Goal: Transaction & Acquisition: Purchase product/service

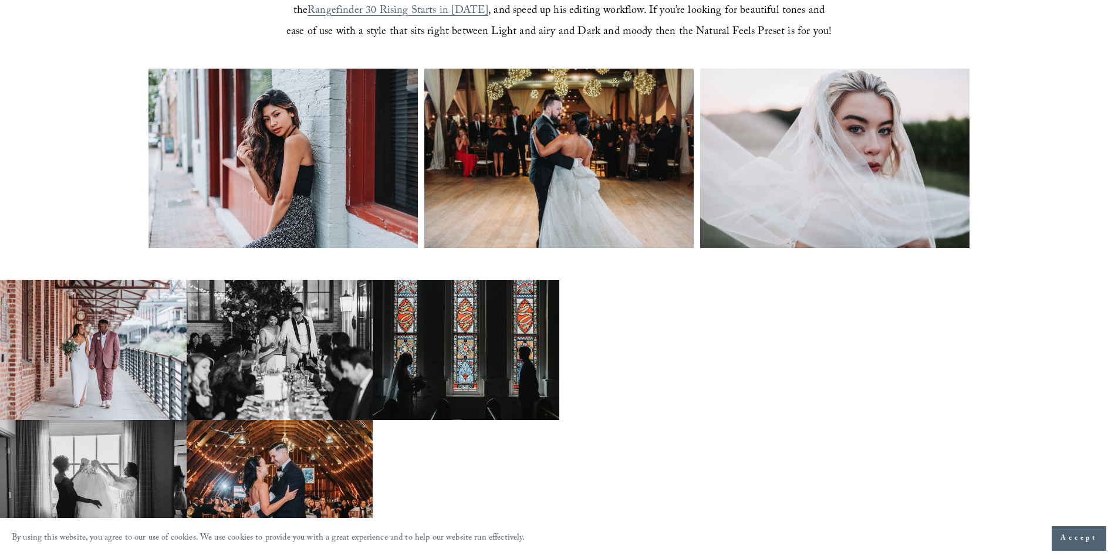
scroll to position [528, 0]
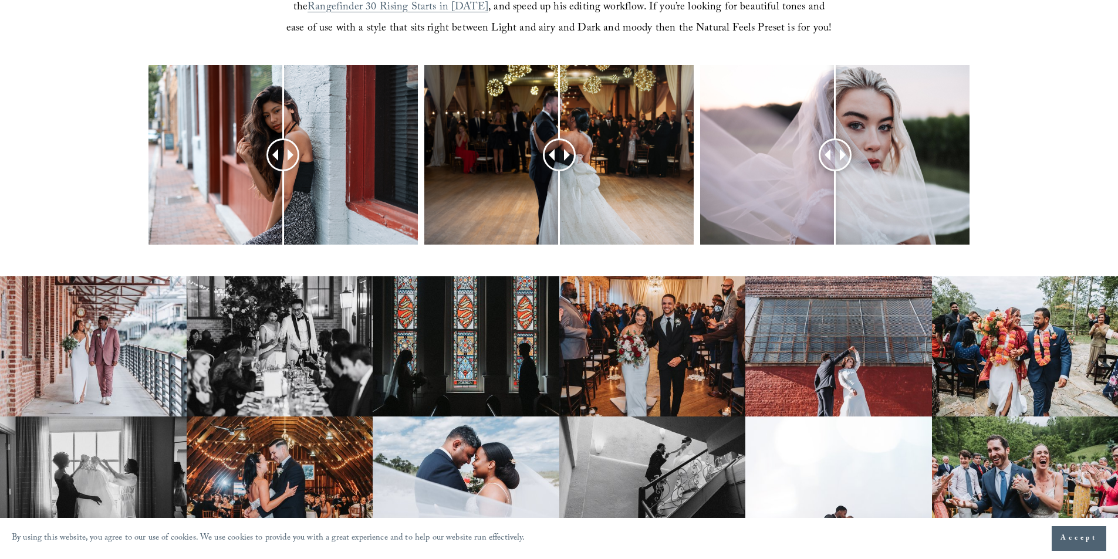
click at [654, 364] on img at bounding box center [652, 346] width 187 height 140
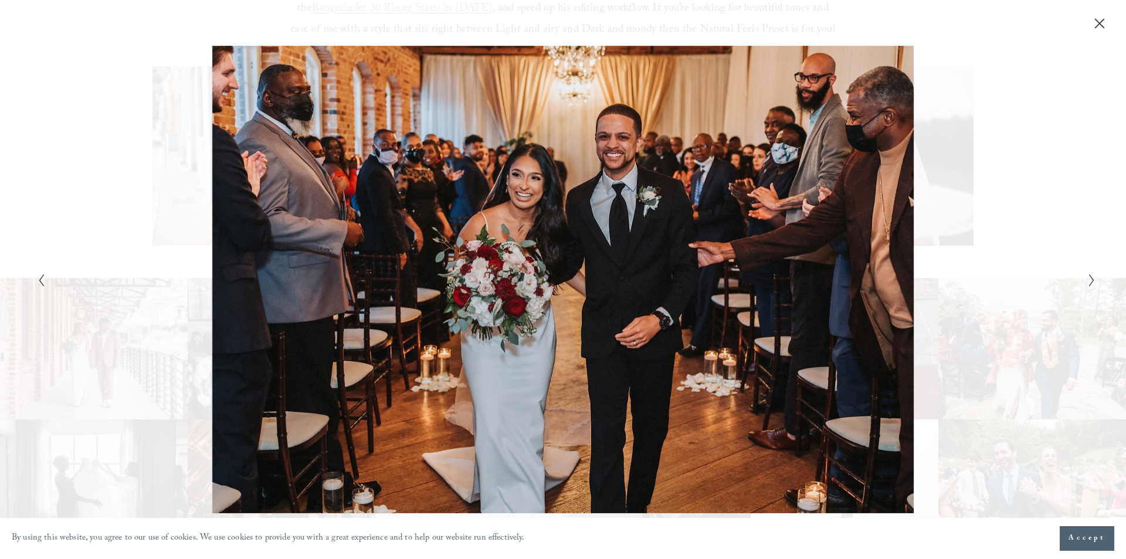
click at [1090, 278] on icon "Next Slide" at bounding box center [1092, 280] width 8 height 14
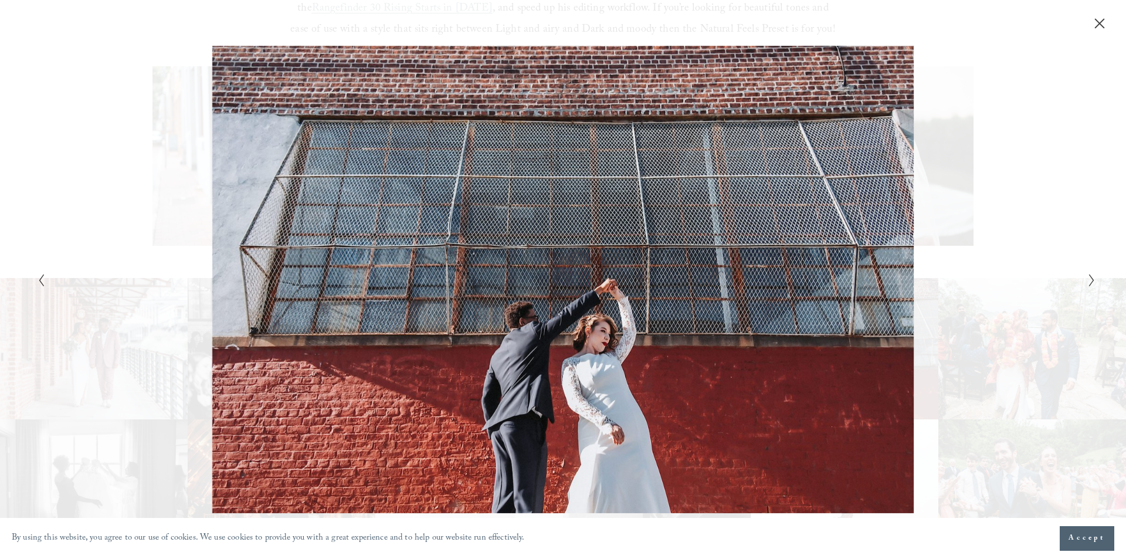
click at [1090, 278] on icon "Next Slide" at bounding box center [1092, 280] width 8 height 14
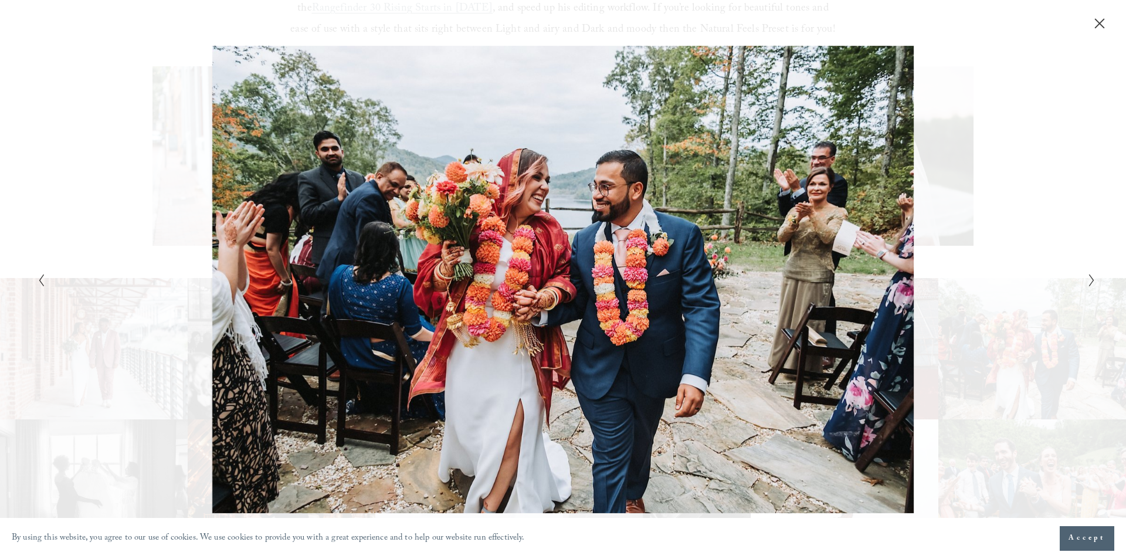
click at [1090, 278] on icon "Next Slide" at bounding box center [1092, 280] width 8 height 14
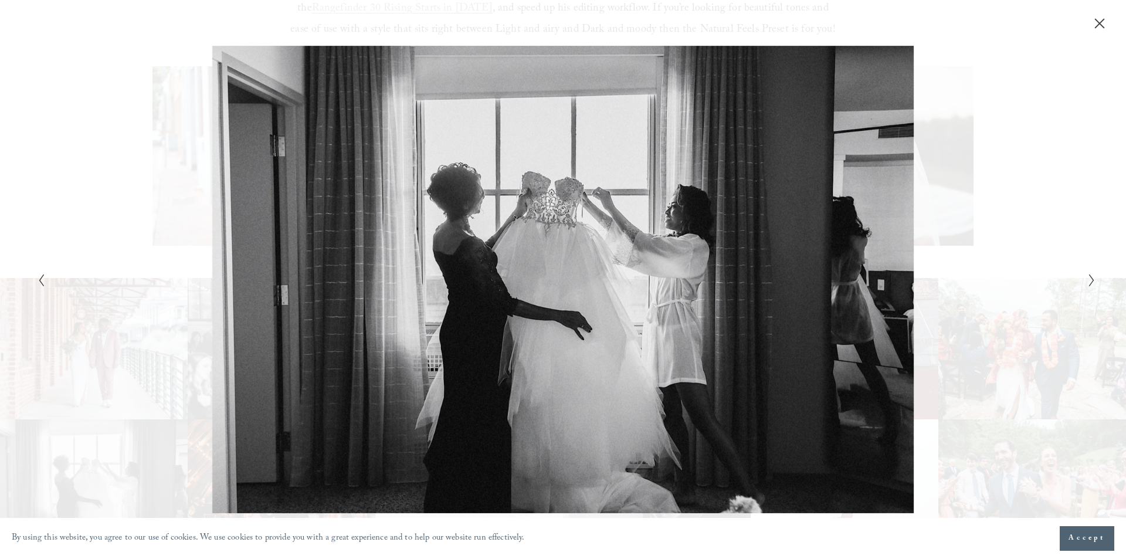
click at [1090, 278] on icon "Next Slide" at bounding box center [1092, 280] width 8 height 14
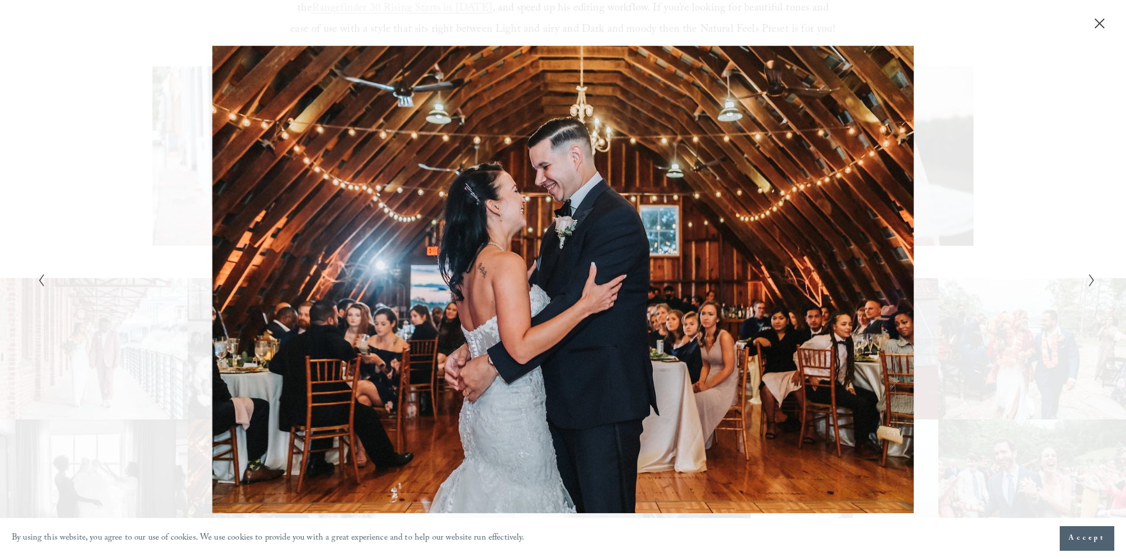
click at [1090, 278] on icon "Next Slide" at bounding box center [1092, 280] width 8 height 14
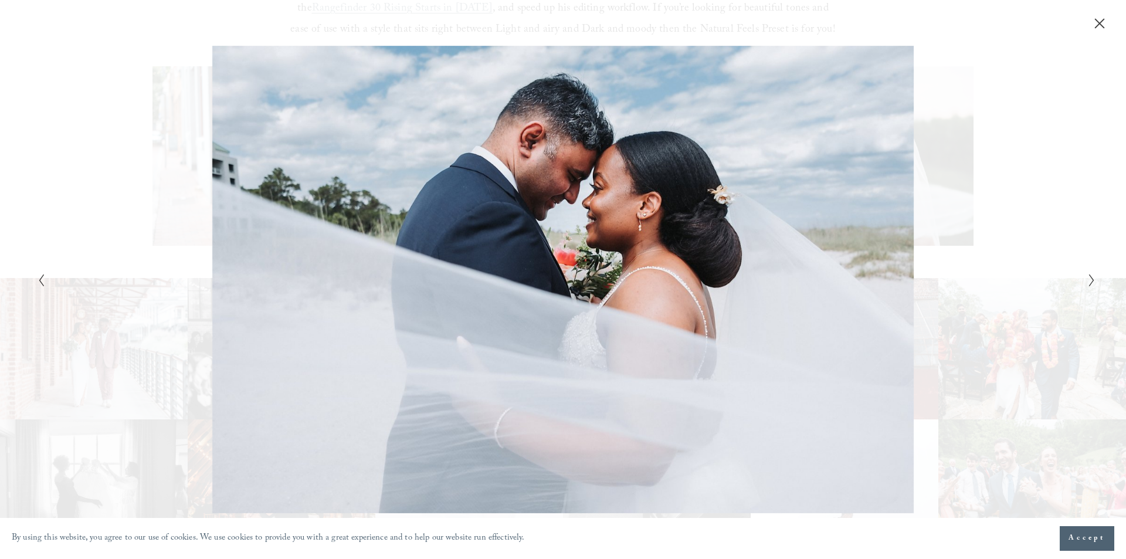
click at [1090, 278] on icon "Next Slide" at bounding box center [1092, 280] width 8 height 14
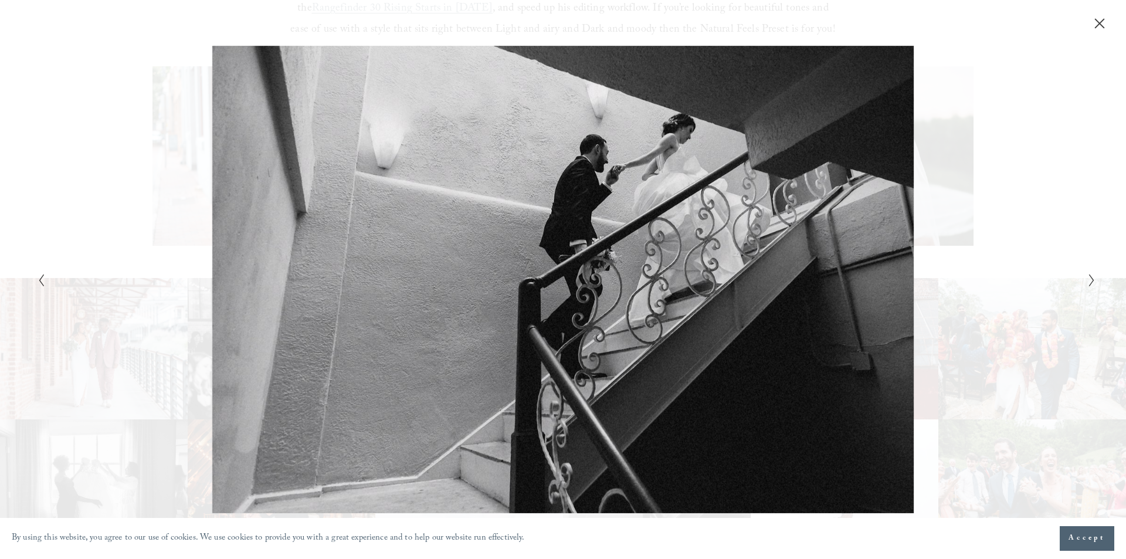
click at [1090, 278] on icon "Next Slide" at bounding box center [1092, 280] width 8 height 14
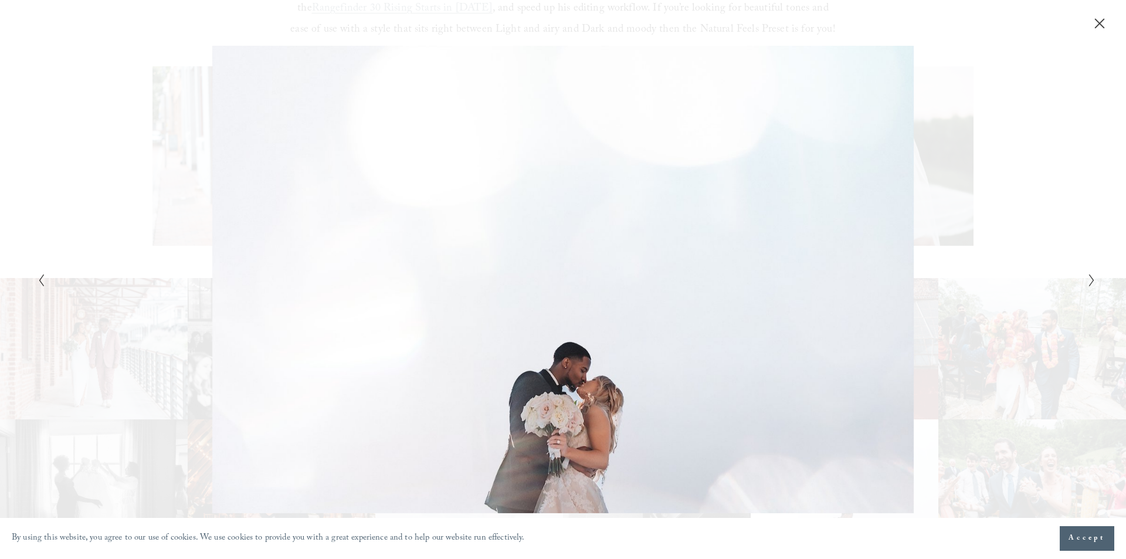
click at [1090, 278] on icon "Next Slide" at bounding box center [1092, 280] width 8 height 14
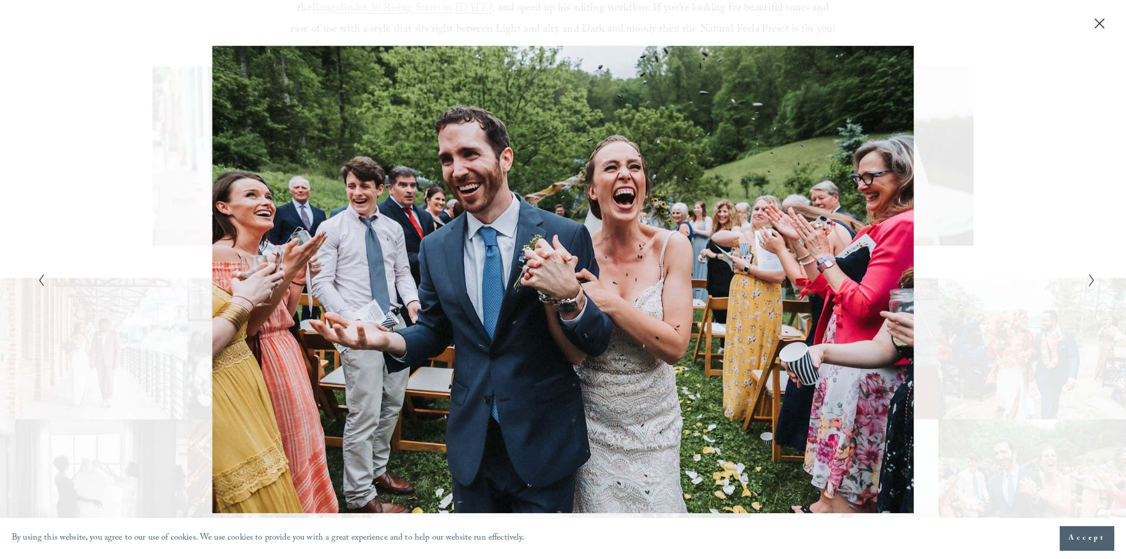
click at [1090, 278] on icon "Next Slide" at bounding box center [1092, 280] width 8 height 14
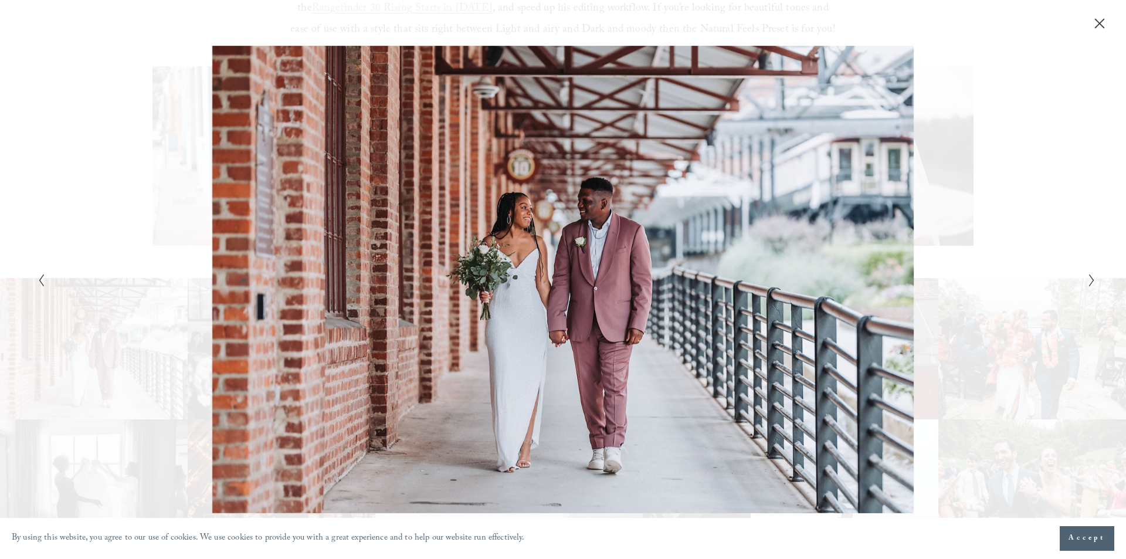
click at [1090, 278] on icon "Next Slide" at bounding box center [1092, 280] width 8 height 14
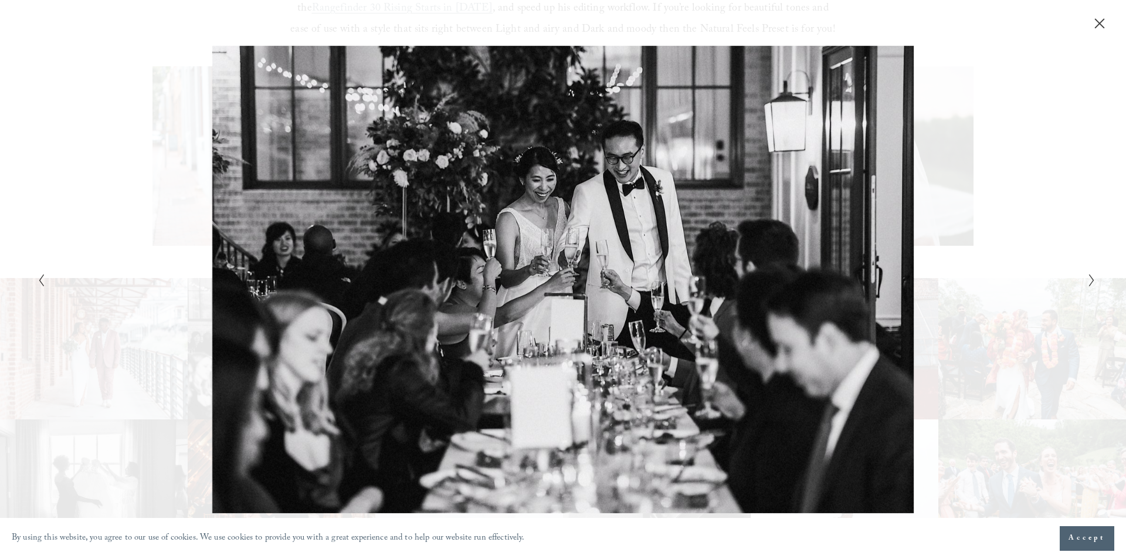
click at [1090, 278] on icon "Next Slide" at bounding box center [1092, 280] width 8 height 14
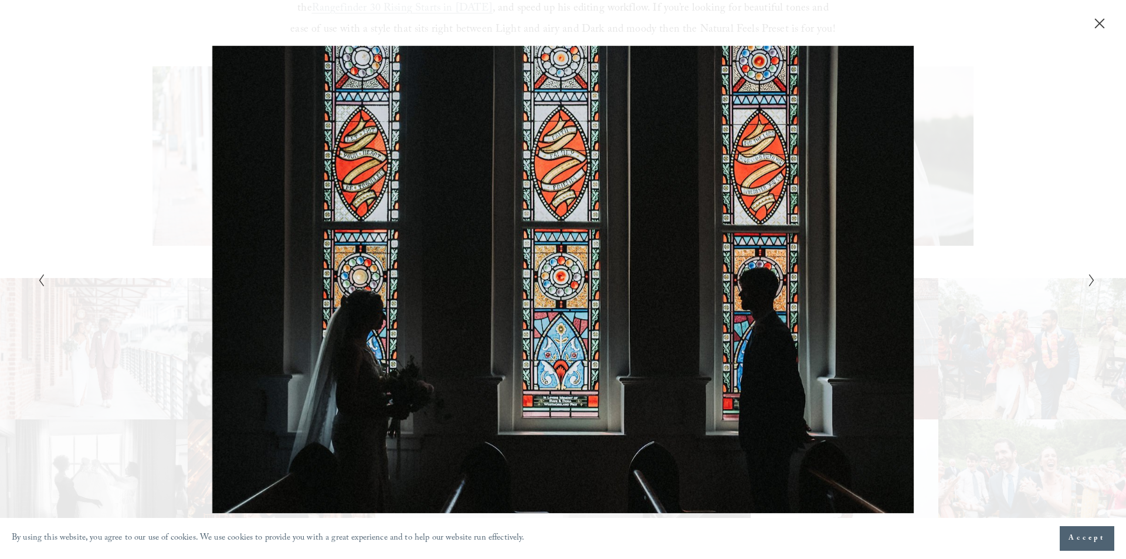
click at [1090, 278] on icon "Next Slide" at bounding box center [1092, 280] width 8 height 14
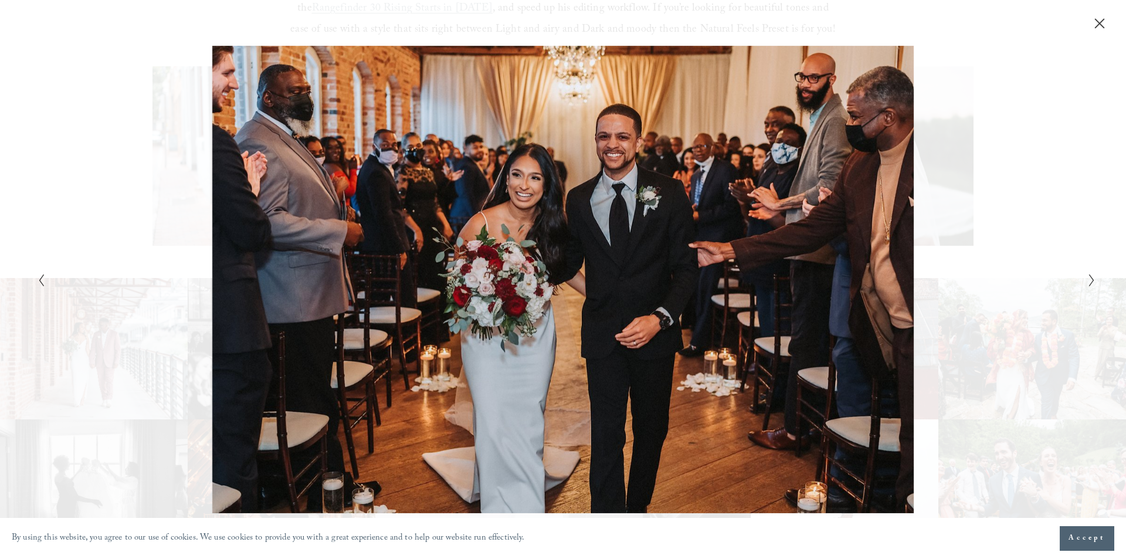
click at [1103, 22] on icon "Close" at bounding box center [1100, 24] width 12 height 12
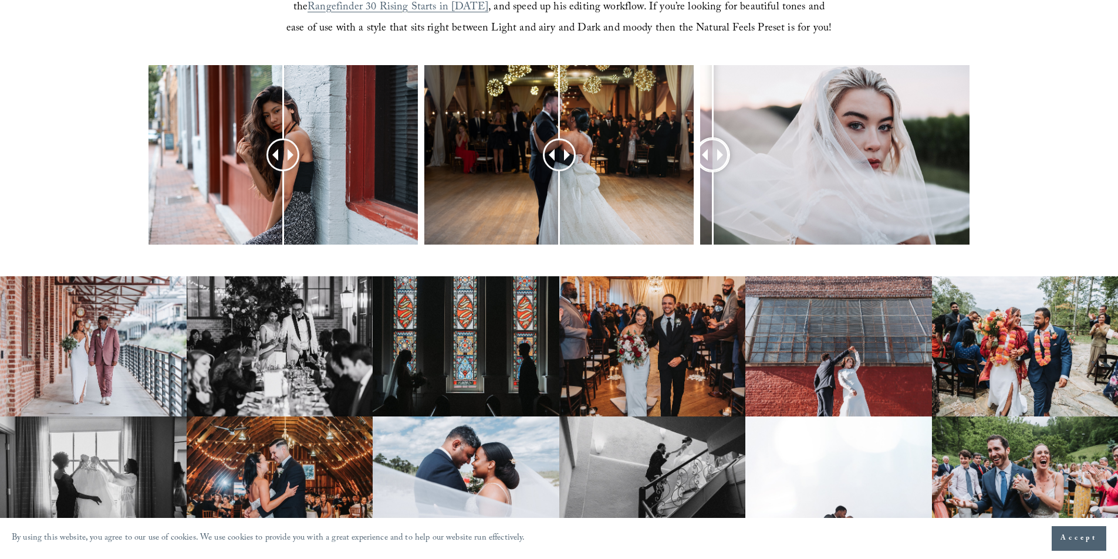
drag, startPoint x: 823, startPoint y: 155, endPoint x: 712, endPoint y: 151, distance: 110.9
click at [712, 151] on div at bounding box center [712, 155] width 31 height 31
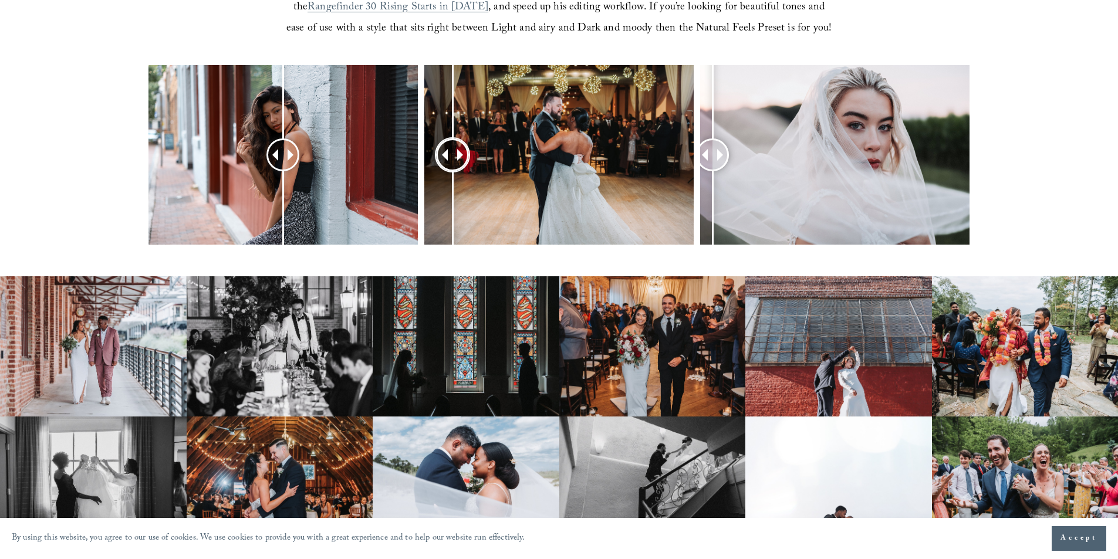
drag, startPoint x: 564, startPoint y: 157, endPoint x: 452, endPoint y: 164, distance: 111.7
click at [452, 164] on div at bounding box center [452, 155] width 31 height 31
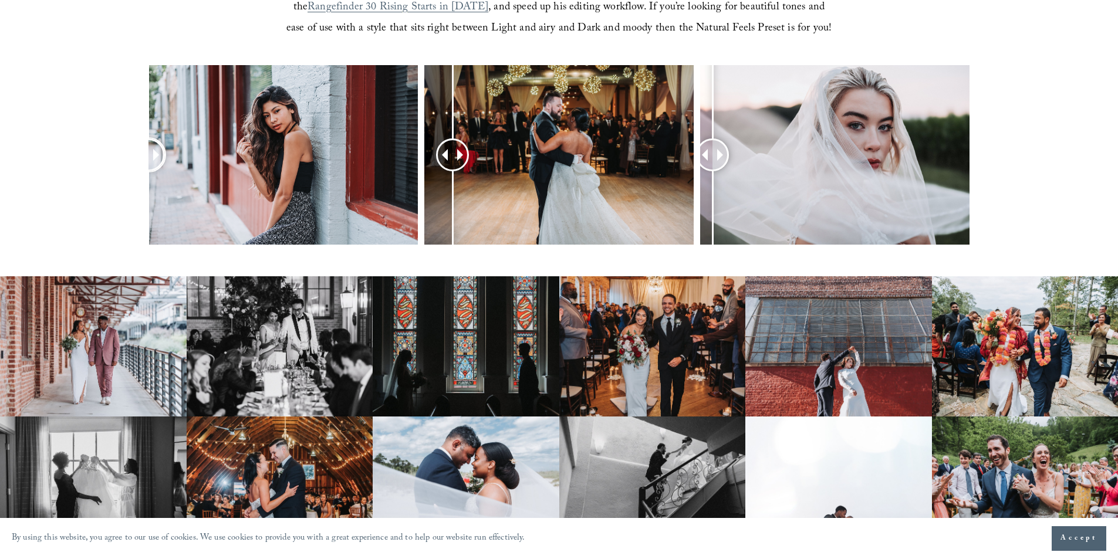
drag, startPoint x: 280, startPoint y: 160, endPoint x: 9, endPoint y: 166, distance: 271.1
click at [9, 166] on div at bounding box center [559, 170] width 1118 height 211
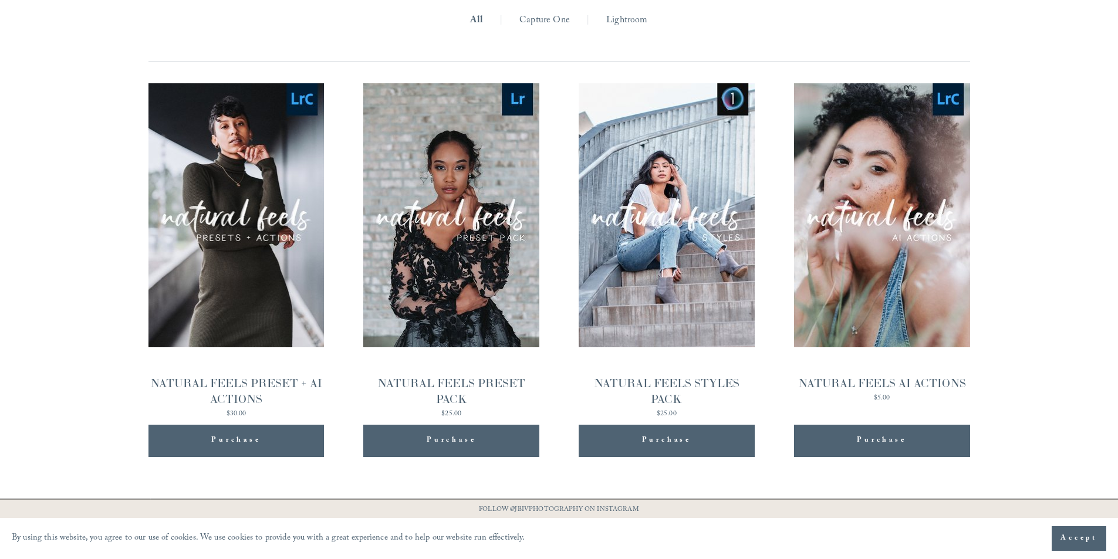
scroll to position [1232, 0]
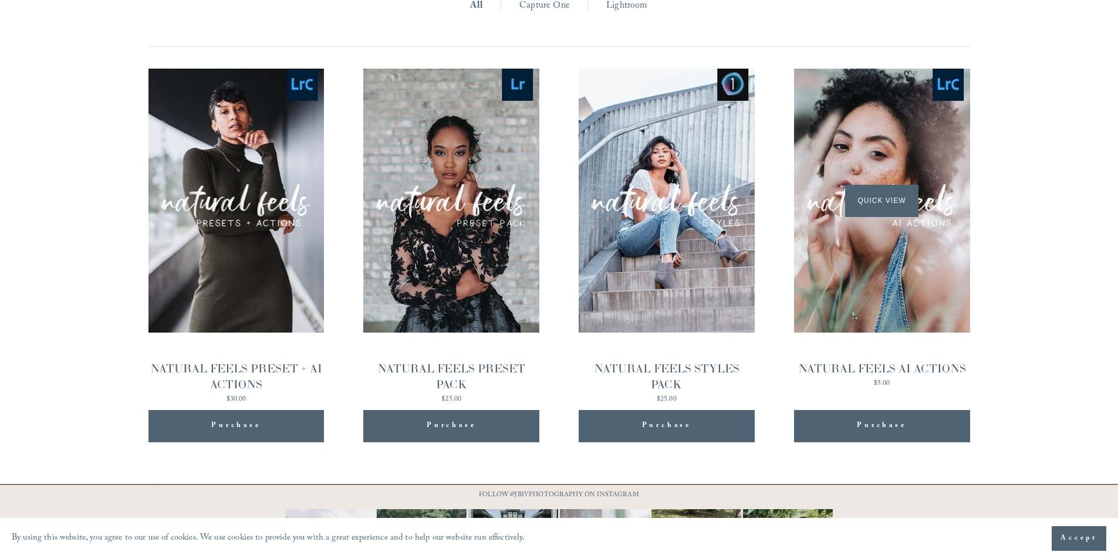
click at [894, 322] on div "Quick View" at bounding box center [882, 201] width 176 height 264
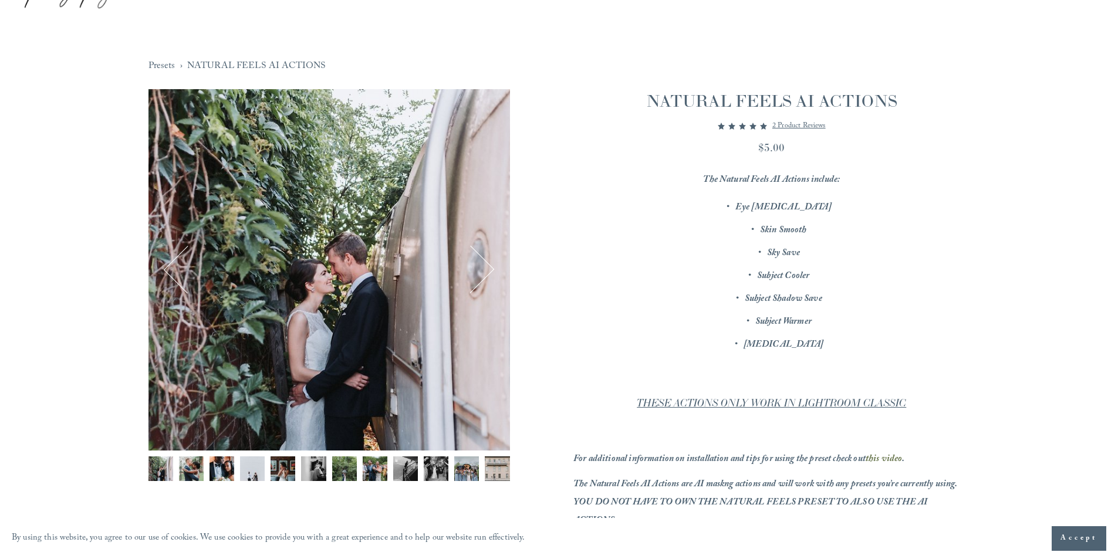
scroll to position [176, 0]
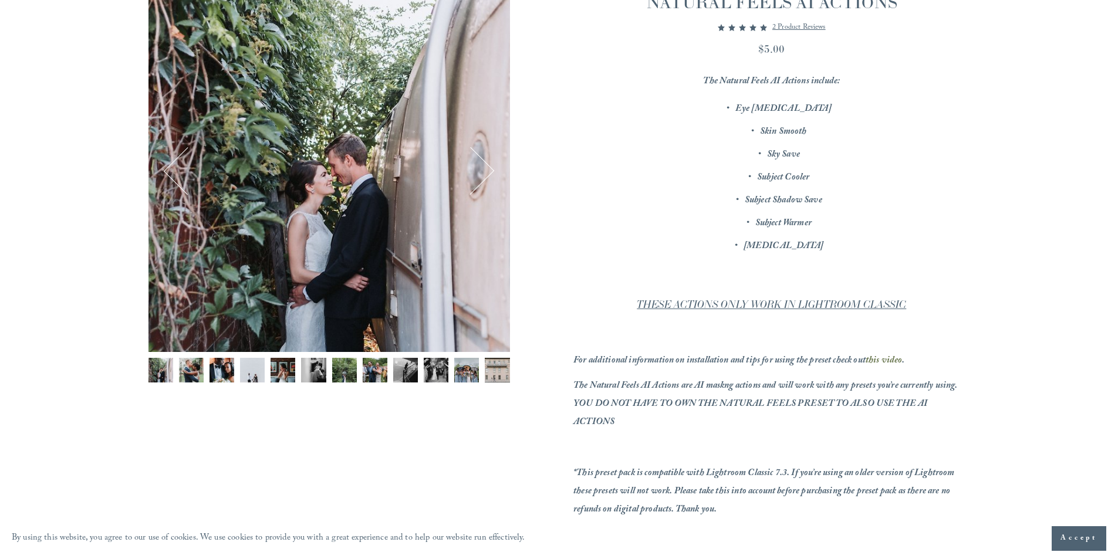
click at [483, 172] on button "Next" at bounding box center [470, 170] width 45 height 45
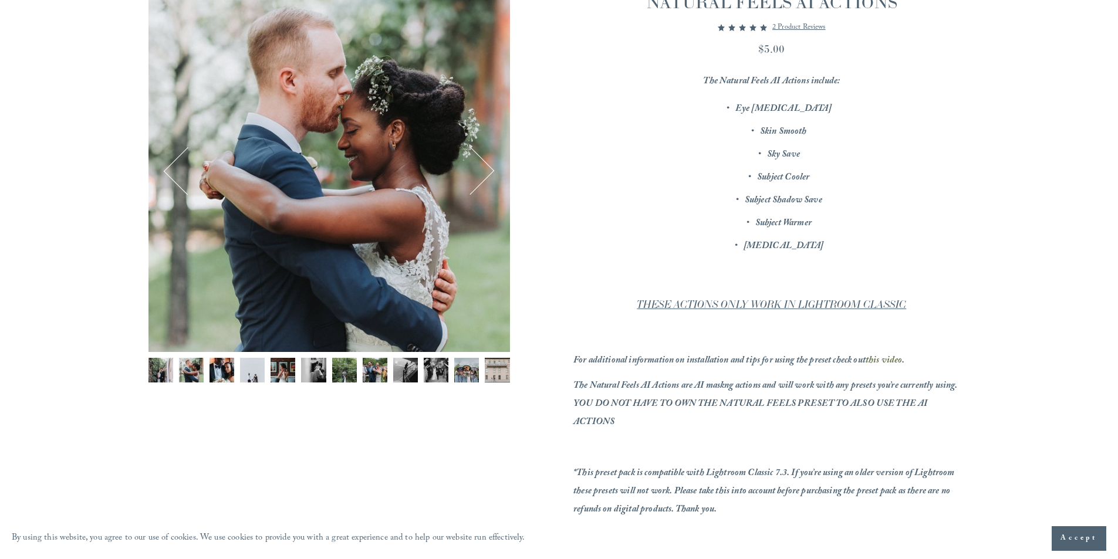
click at [483, 172] on button "Next" at bounding box center [470, 170] width 45 height 45
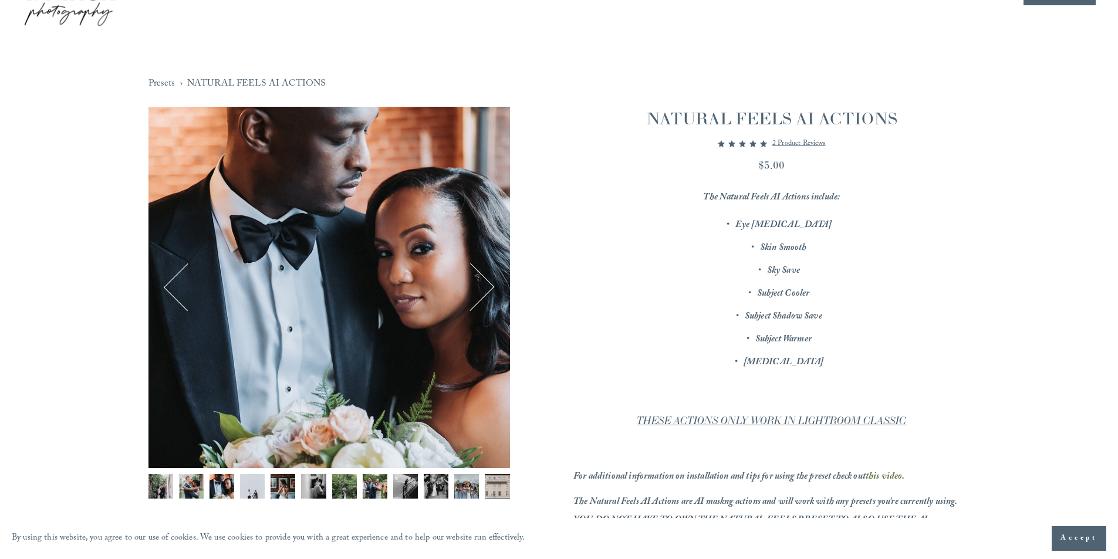
scroll to position [59, 0]
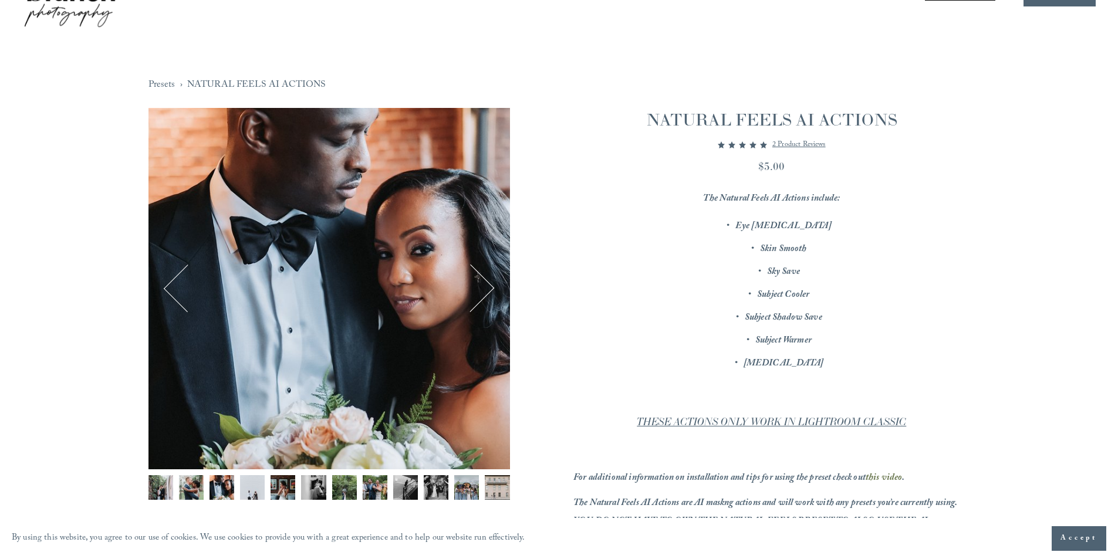
click at [486, 297] on button "Next" at bounding box center [470, 288] width 45 height 45
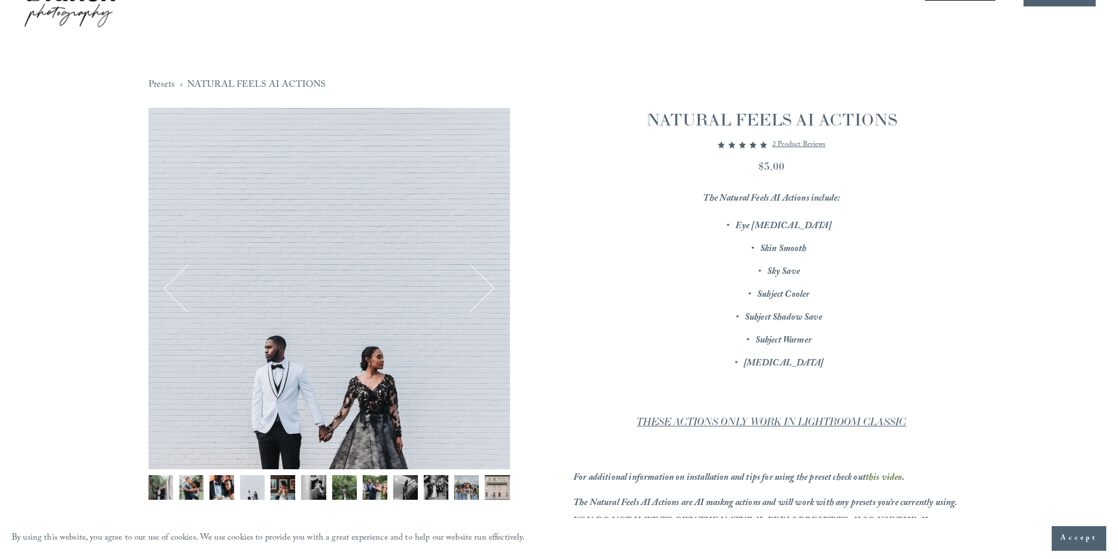
click at [486, 295] on button "Next" at bounding box center [470, 288] width 45 height 45
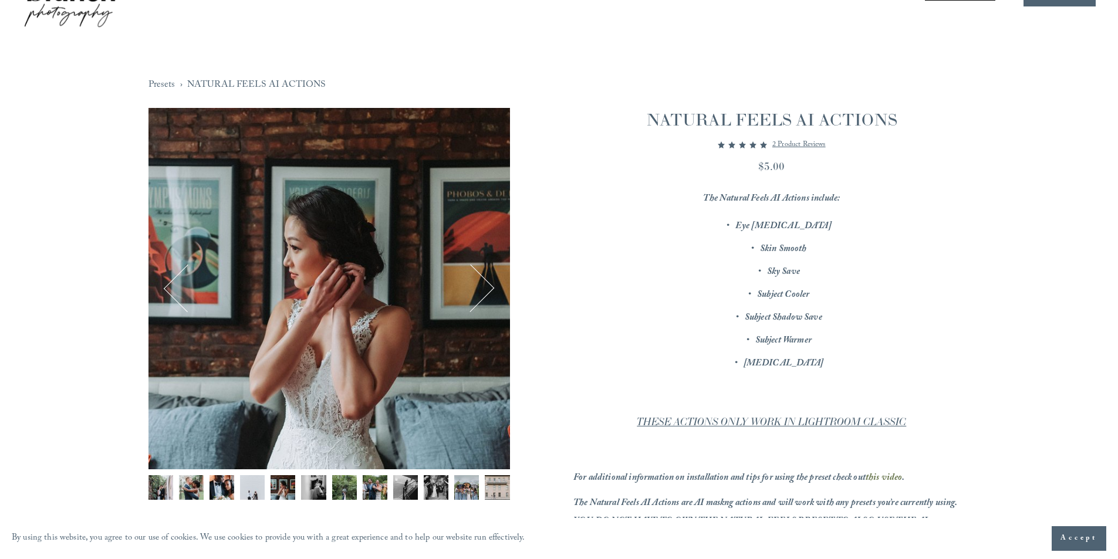
click at [486, 295] on button "Next" at bounding box center [470, 288] width 45 height 45
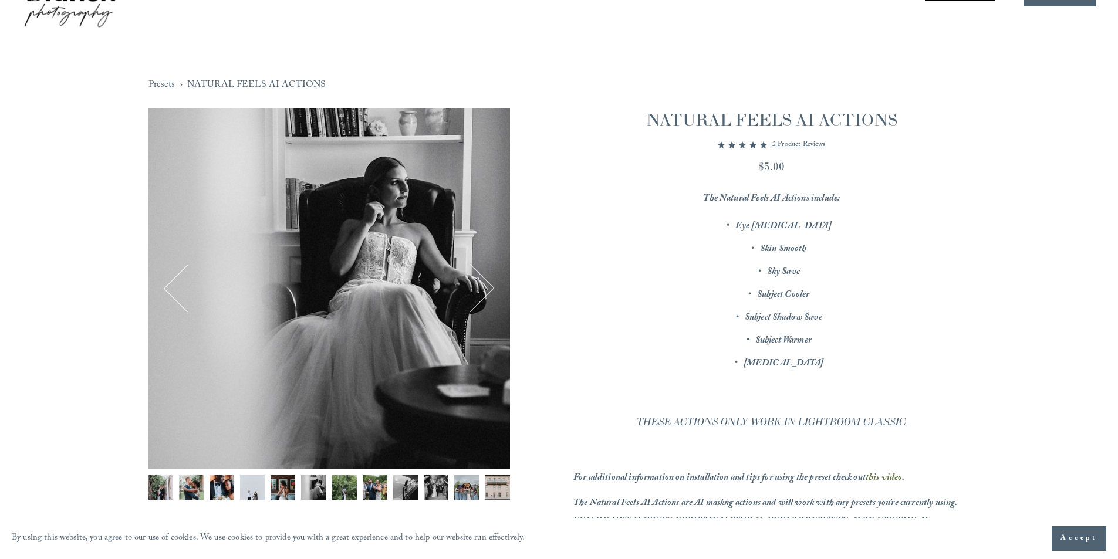
click at [486, 295] on button "Next" at bounding box center [470, 288] width 45 height 45
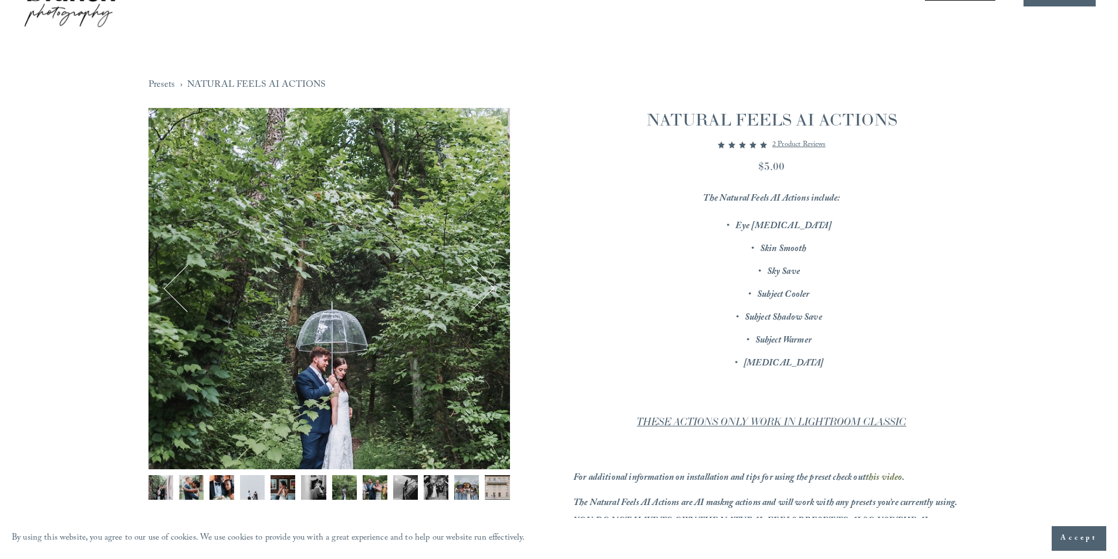
click at [486, 295] on button "Next" at bounding box center [470, 288] width 45 height 45
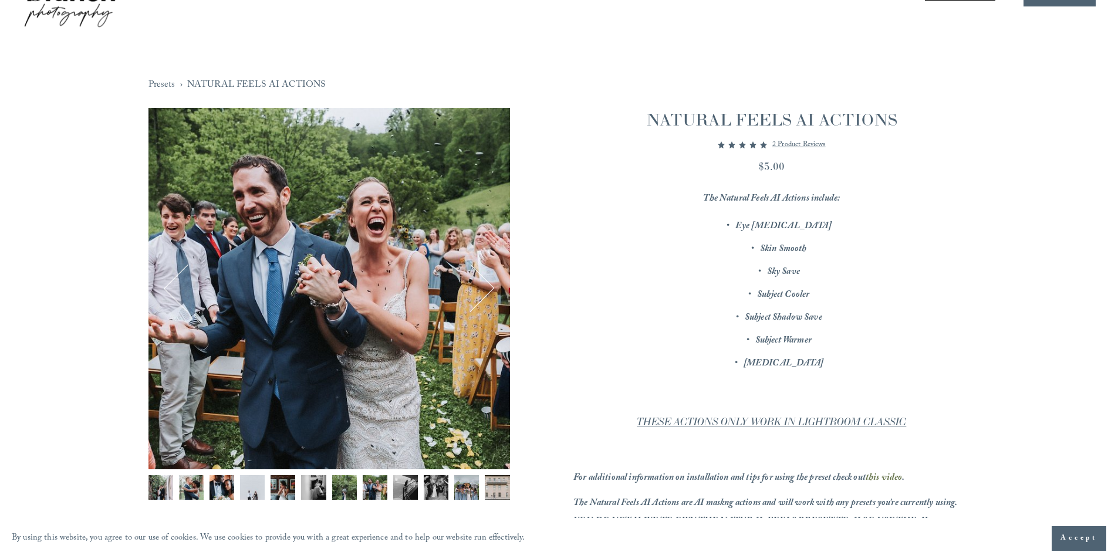
click at [486, 295] on button "Next" at bounding box center [470, 288] width 45 height 45
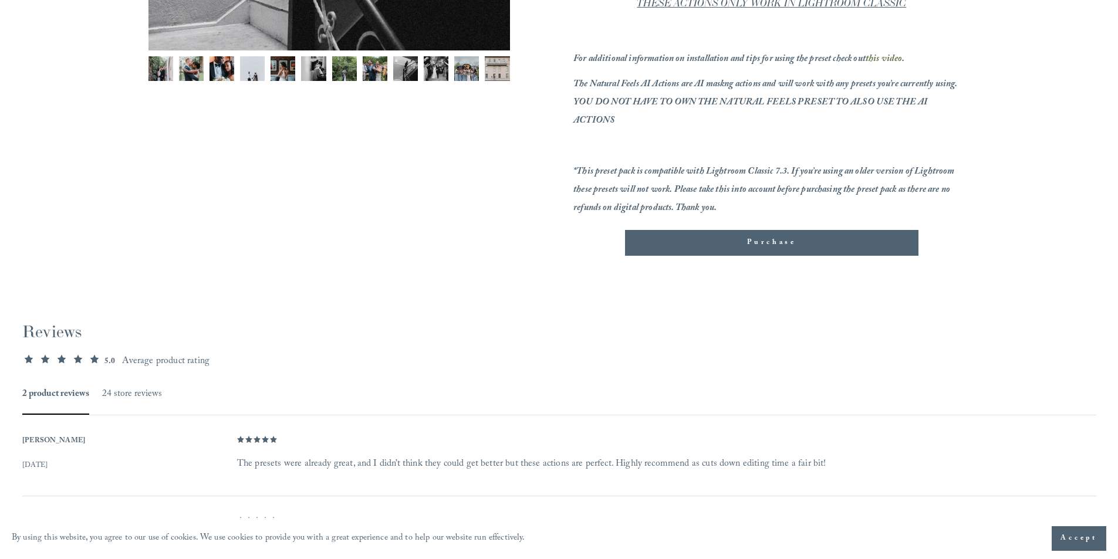
scroll to position [435, 0]
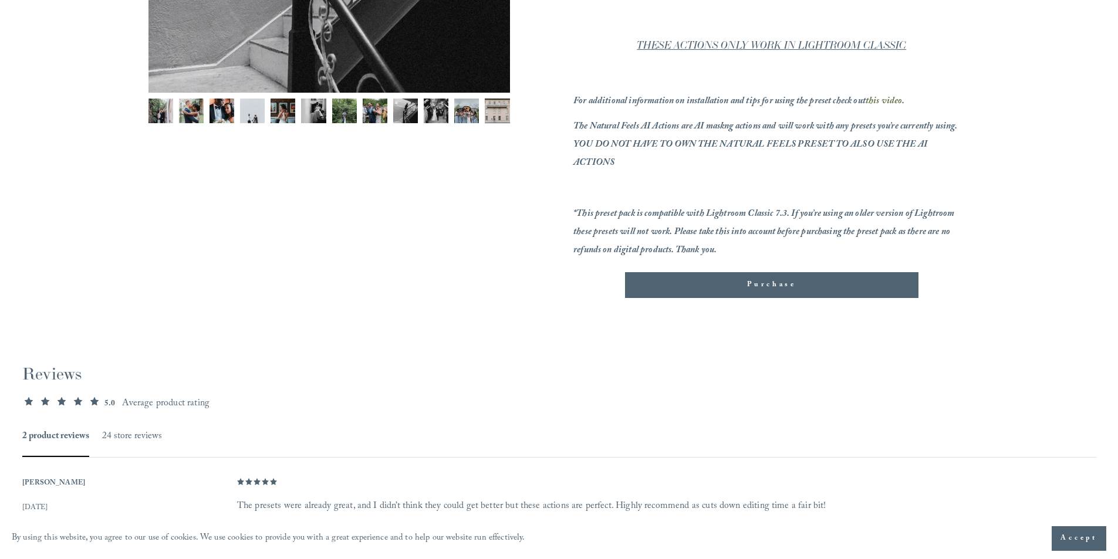
click at [738, 289] on div "Purchase Added!" at bounding box center [771, 285] width 273 height 12
